Goal: Book appointment/travel/reservation

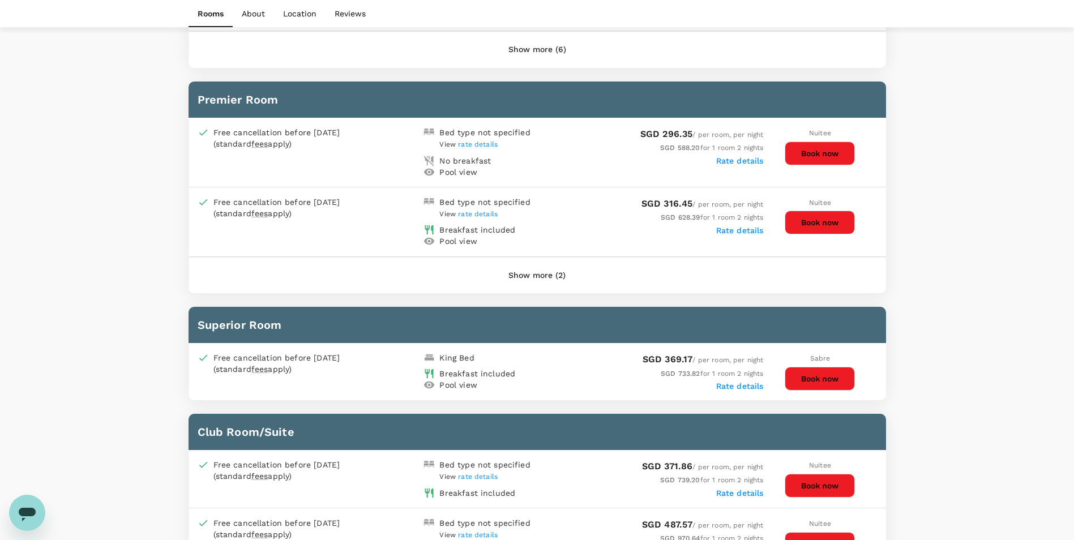
scroll to position [792, 0]
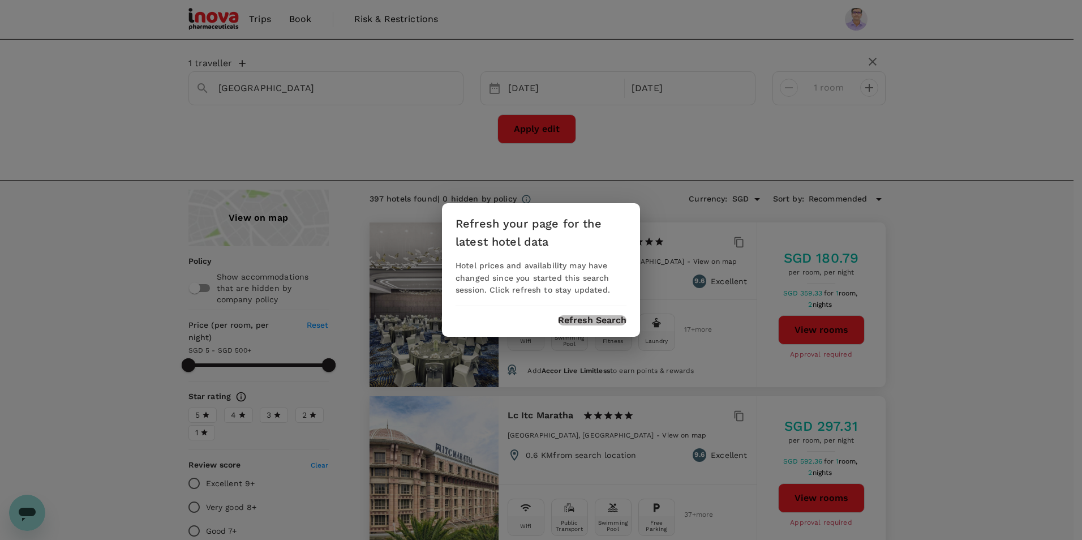
click at [603, 318] on button "Refresh Search" at bounding box center [592, 320] width 68 height 10
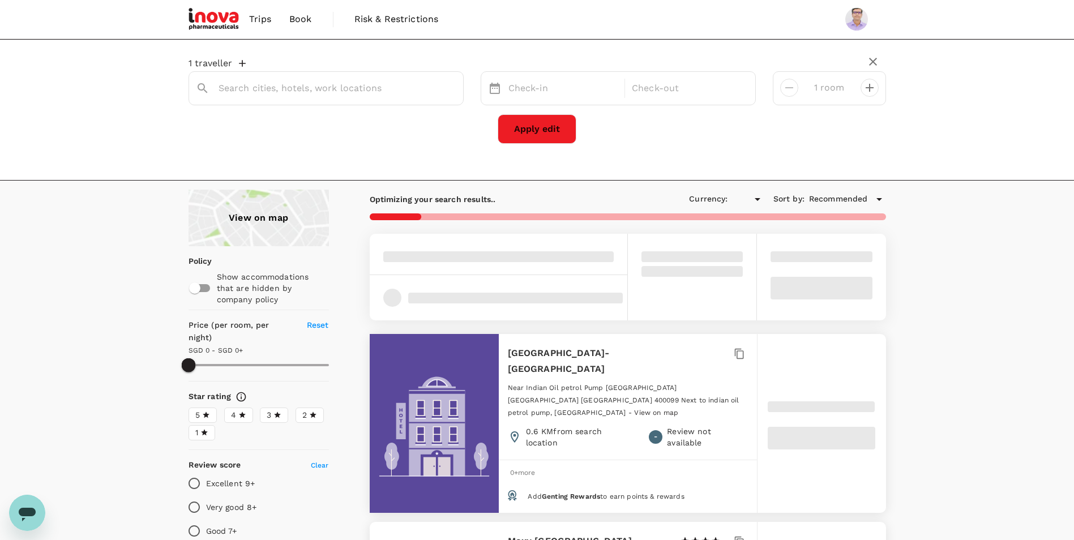
type input "499.51"
type input "SGD"
type input "[GEOGRAPHIC_DATA]"
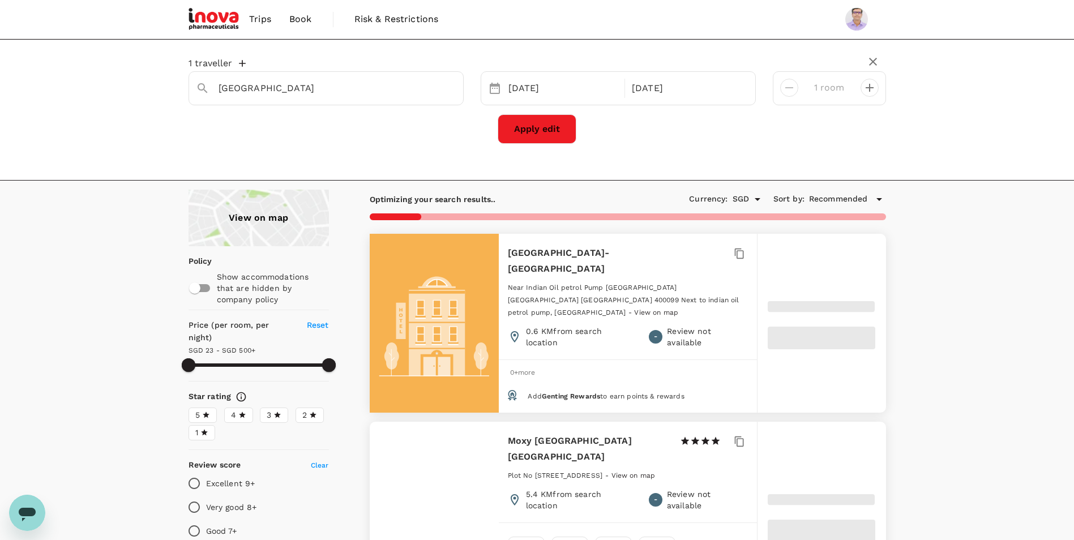
type input "499.75"
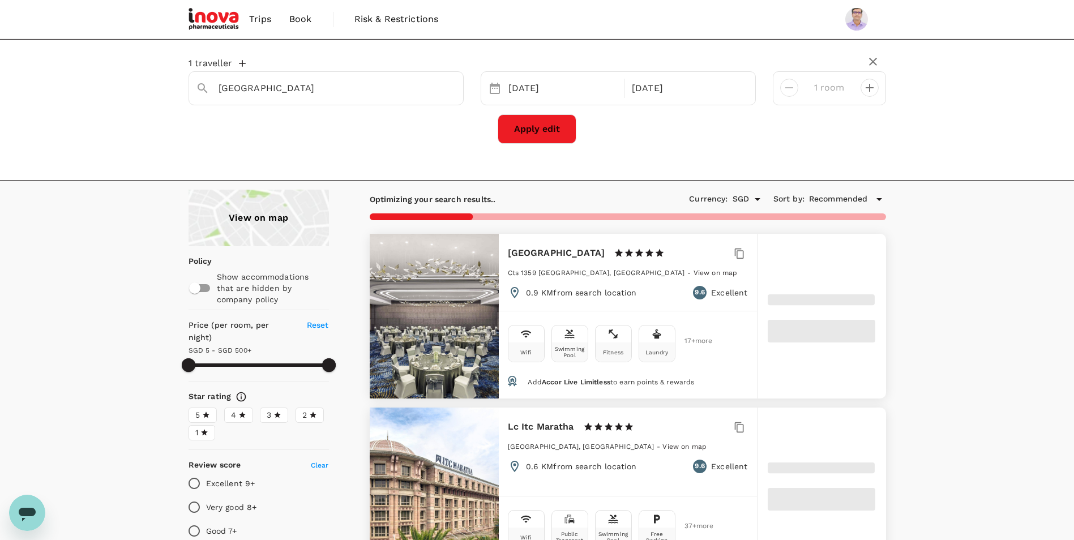
type input "4.75"
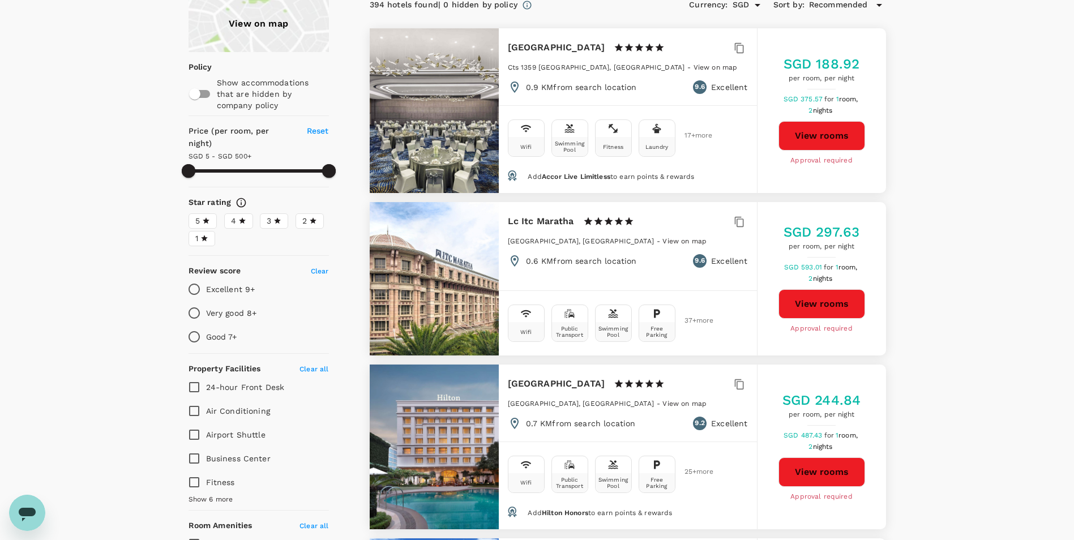
scroll to position [192, 0]
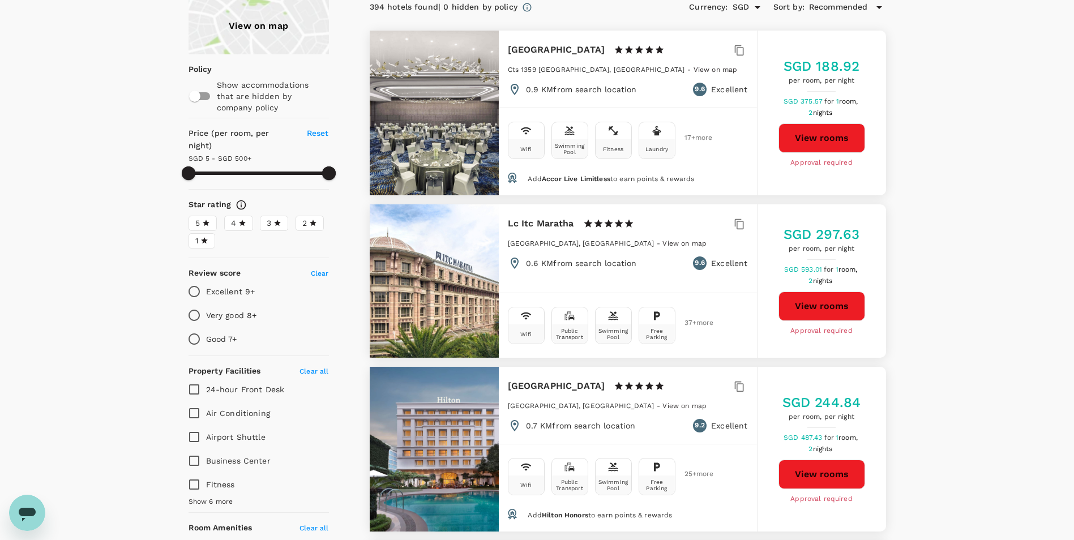
click at [795, 303] on button "View rooms" at bounding box center [821, 305] width 87 height 29
type input "499.75"
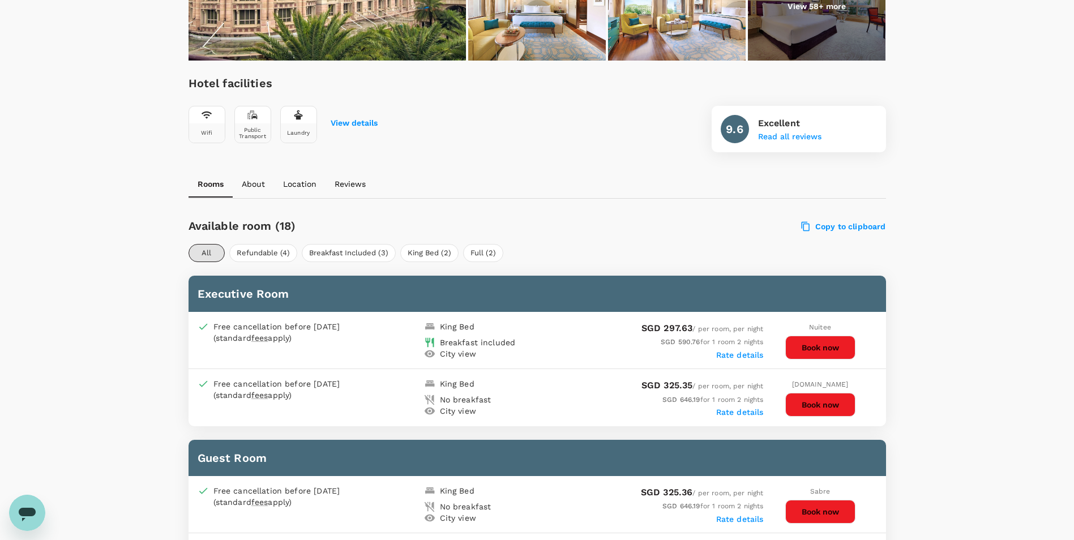
scroll to position [396, 0]
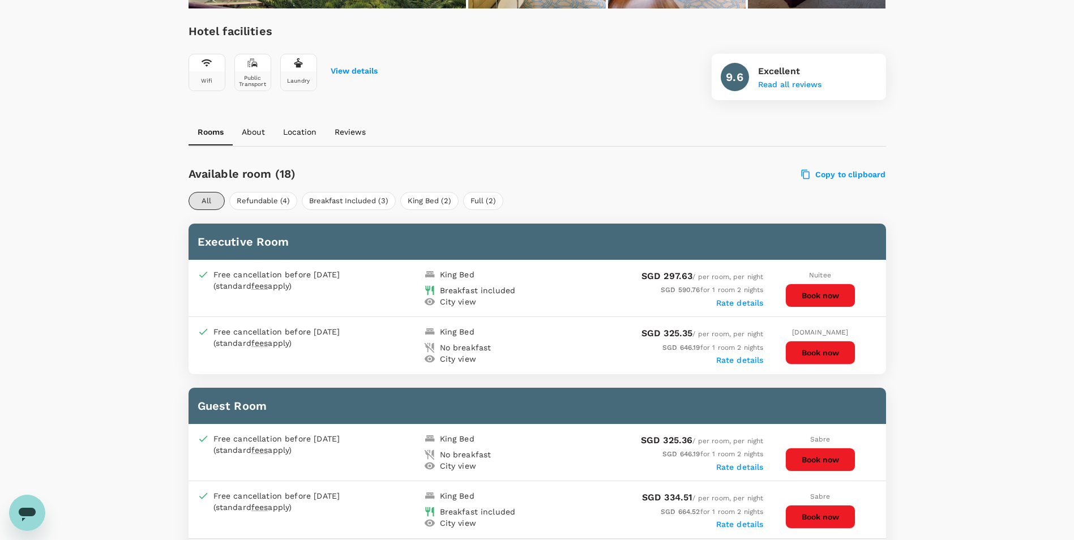
click at [830, 295] on button "Book now" at bounding box center [820, 296] width 70 height 24
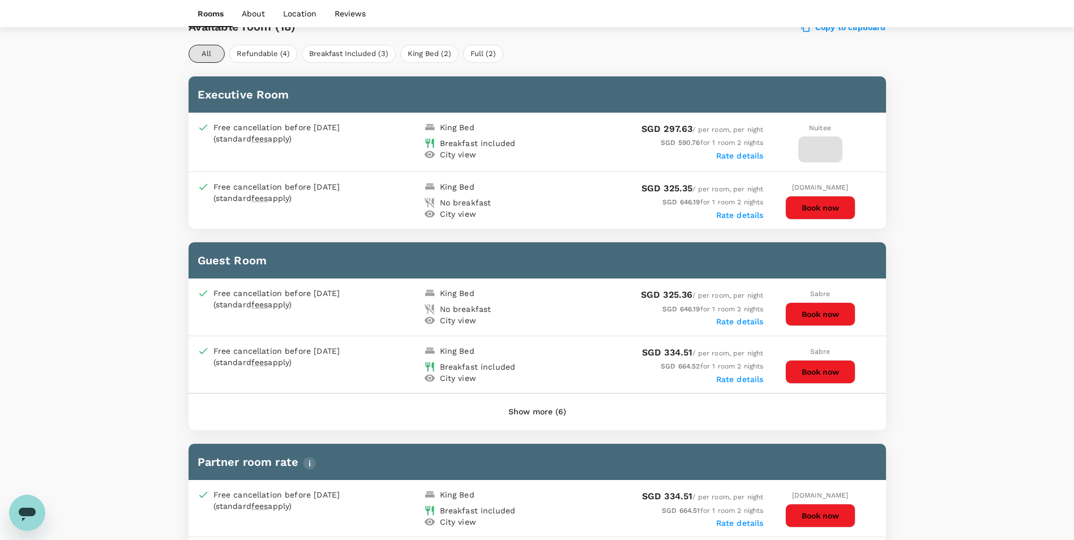
scroll to position [566, 0]
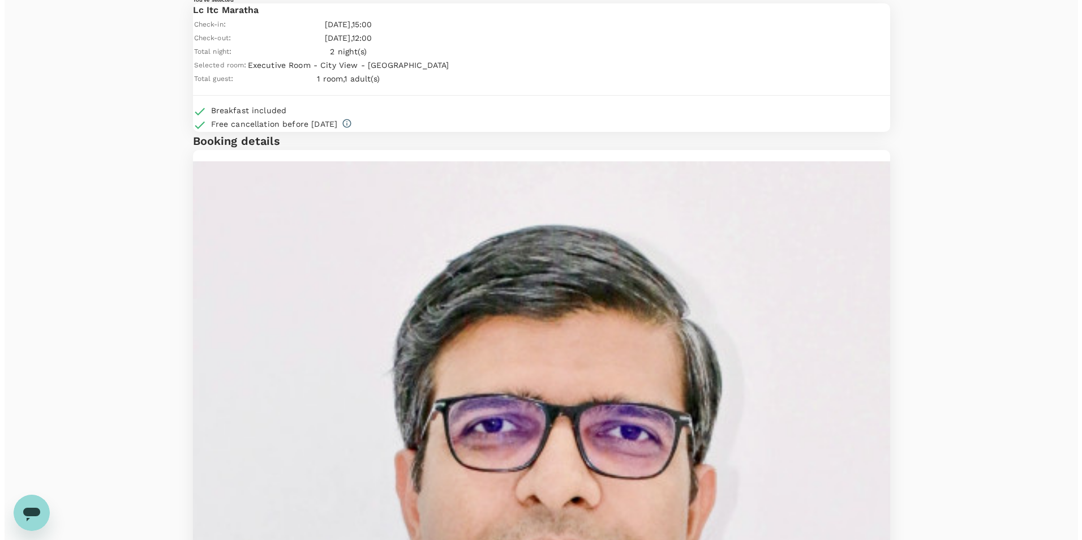
scroll to position [59, 0]
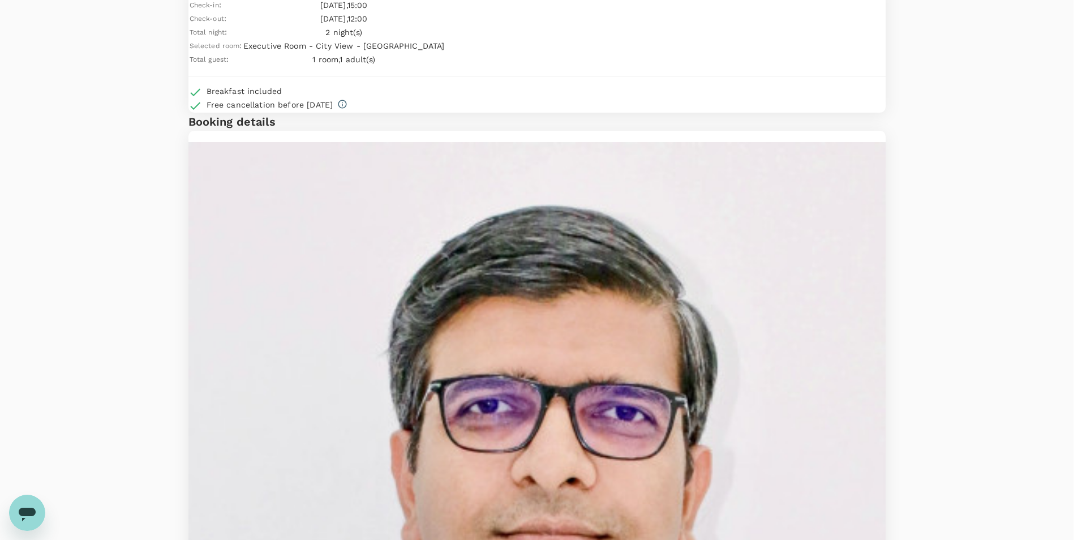
type input "9e677c2c-1b51-4fb9-8b8e-e61d94c42ce6"
type textarea "Unique Visit: Process Validation batches for 3 products"
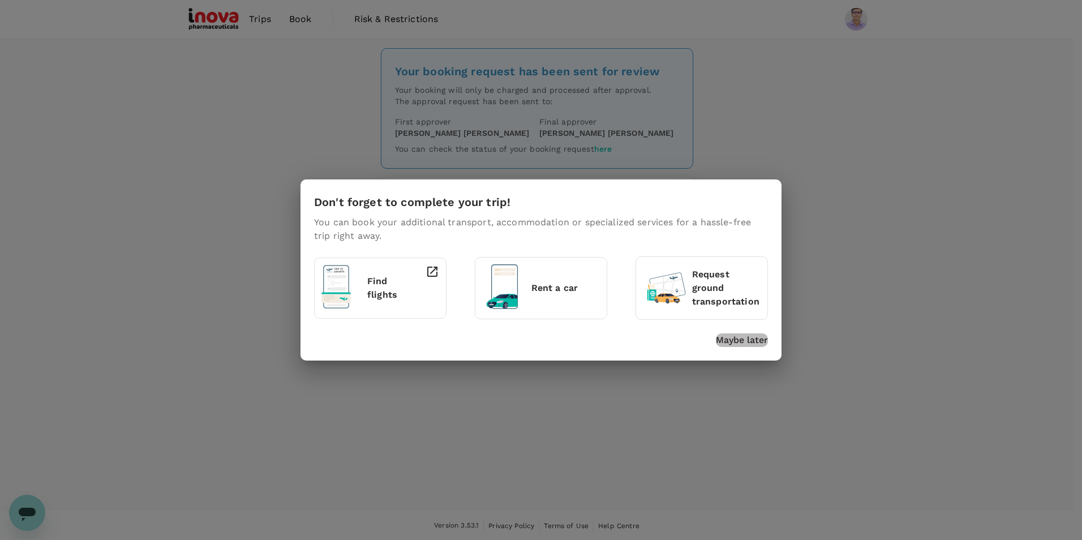
click at [740, 337] on p "Maybe later" at bounding box center [742, 340] width 52 height 14
